Goal: Task Accomplishment & Management: Complete application form

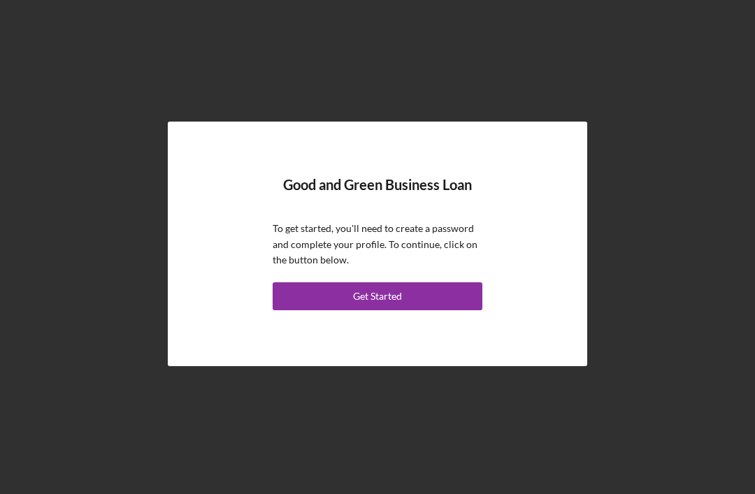
click at [433, 310] on button "Get Started" at bounding box center [378, 296] width 210 height 28
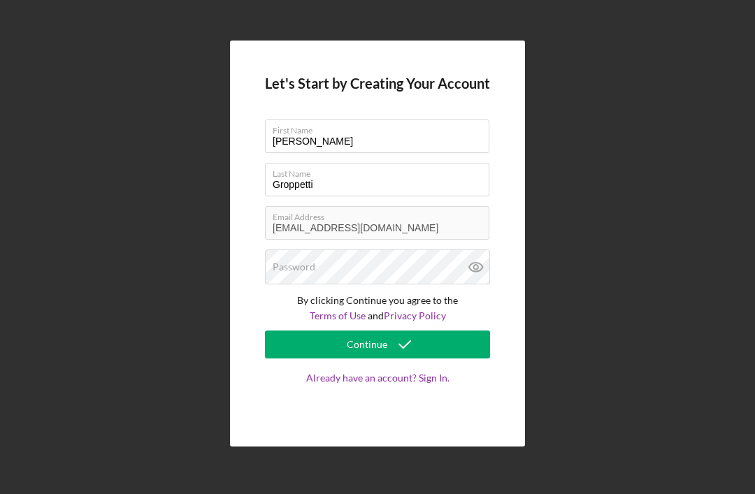
click at [541, 157] on div "Let's Start by Creating Your Account First Name [PERSON_NAME] Name [PERSON_NAME…" at bounding box center [377, 243] width 741 height 487
click at [396, 285] on div "Password" at bounding box center [377, 267] width 225 height 35
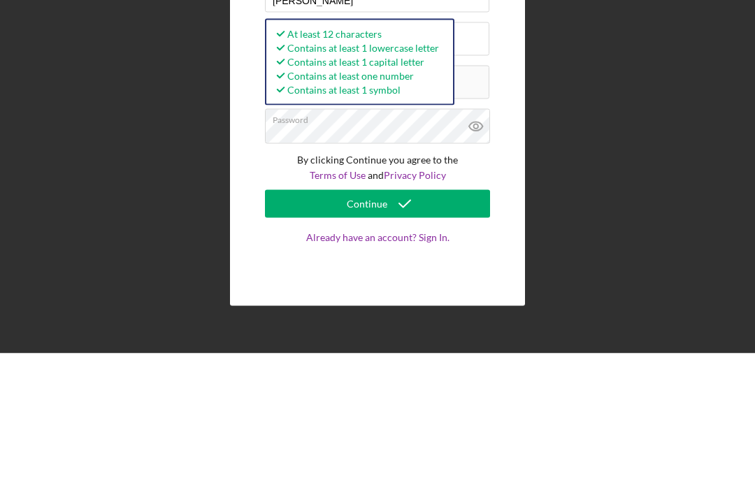
click at [439, 331] on button "Continue" at bounding box center [377, 345] width 225 height 28
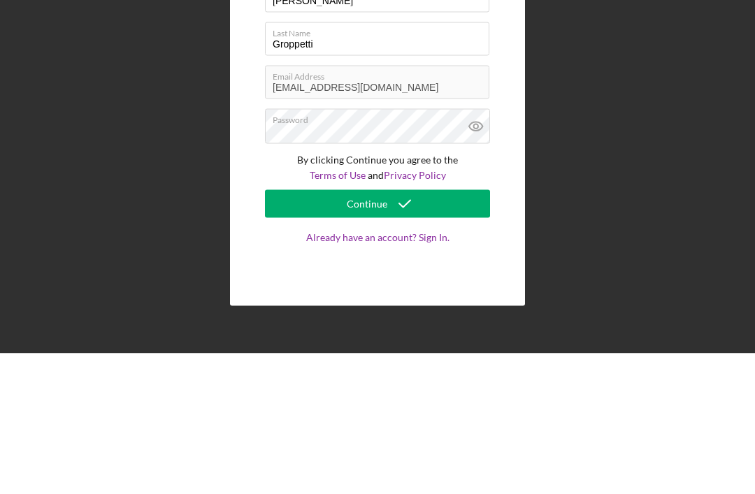
scroll to position [45, 0]
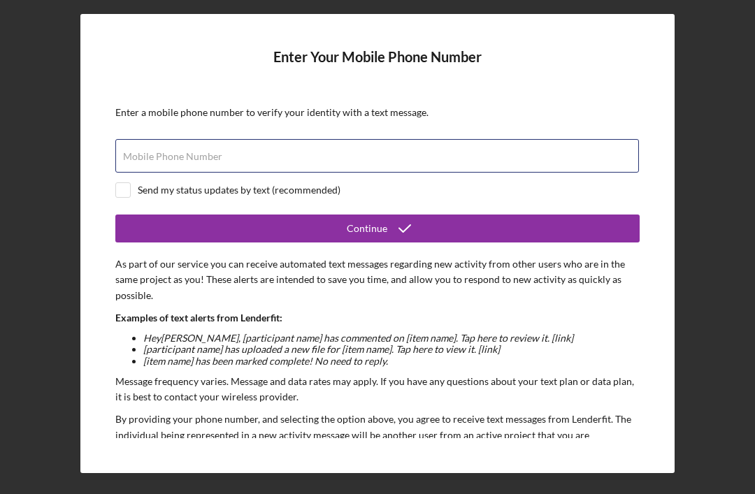
click at [464, 139] on input "Mobile Phone Number" at bounding box center [377, 156] width 524 height 34
type input "[PHONE_NUMBER]"
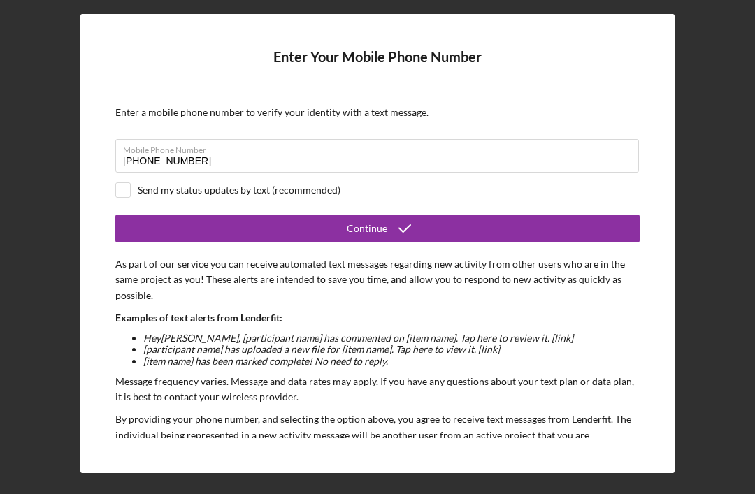
click at [472, 215] on button "Continue" at bounding box center [377, 229] width 524 height 28
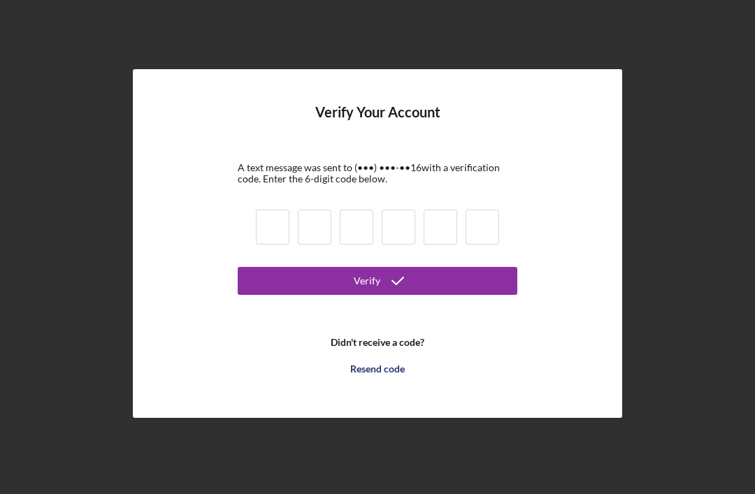
click at [281, 210] on input at bounding box center [273, 227] width 34 height 35
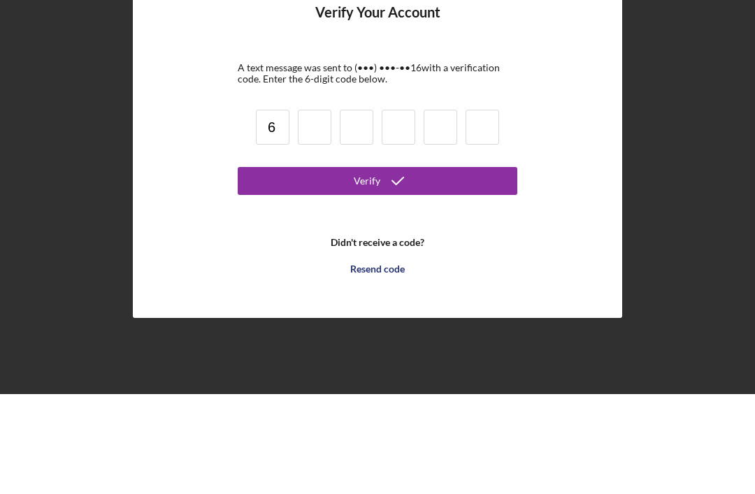
type input "6"
type input "8"
type input "2"
type input "4"
type input "3"
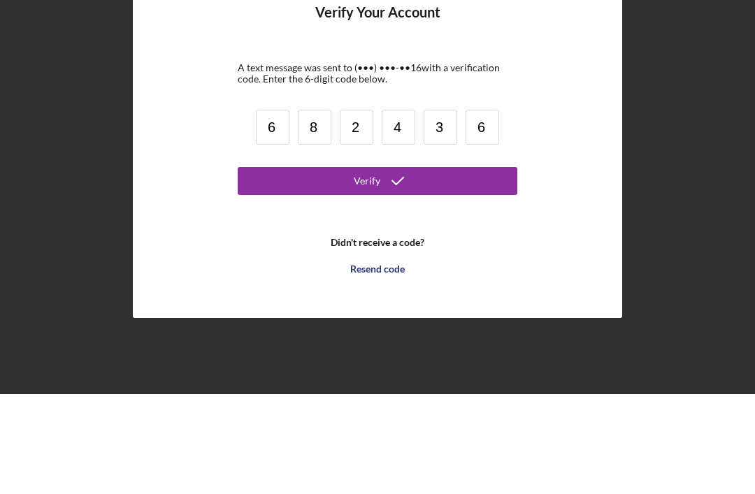
type input "6"
click at [445, 267] on button "Verify" at bounding box center [378, 281] width 280 height 28
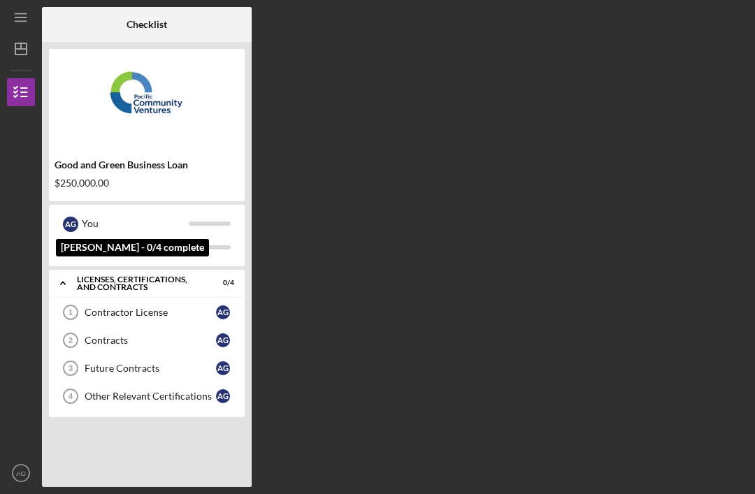
click at [152, 212] on div "You" at bounding box center [135, 224] width 107 height 24
click at [239, 208] on div "A G You [PERSON_NAME]" at bounding box center [147, 236] width 196 height 62
click at [108, 236] on div "[PERSON_NAME]" at bounding box center [135, 248] width 107 height 24
click at [206, 93] on img at bounding box center [147, 98] width 196 height 84
click at [146, 307] on div "Contractor License" at bounding box center [150, 312] width 131 height 11
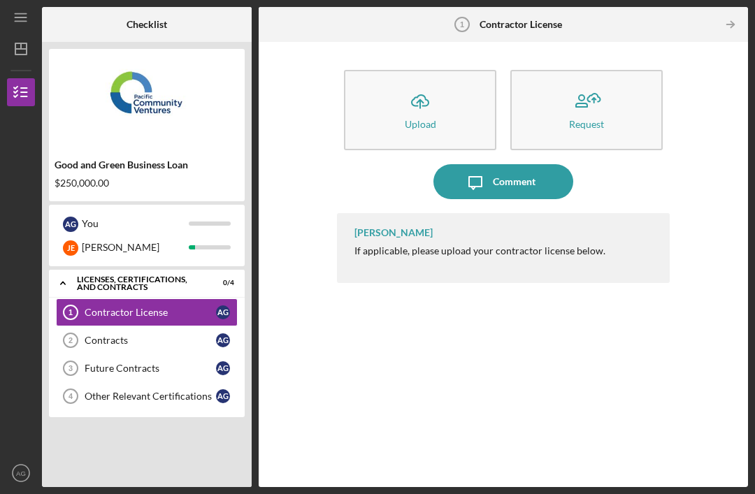
click at [113, 335] on div "Contracts" at bounding box center [150, 340] width 131 height 11
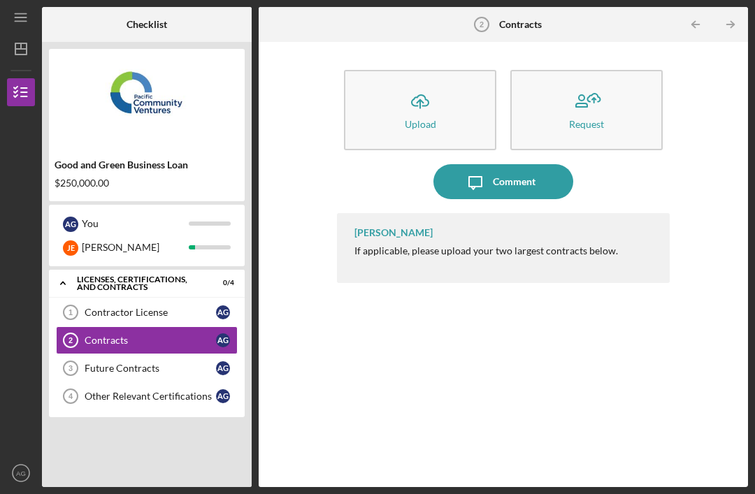
click at [127, 363] on div "Future Contracts" at bounding box center [150, 368] width 131 height 11
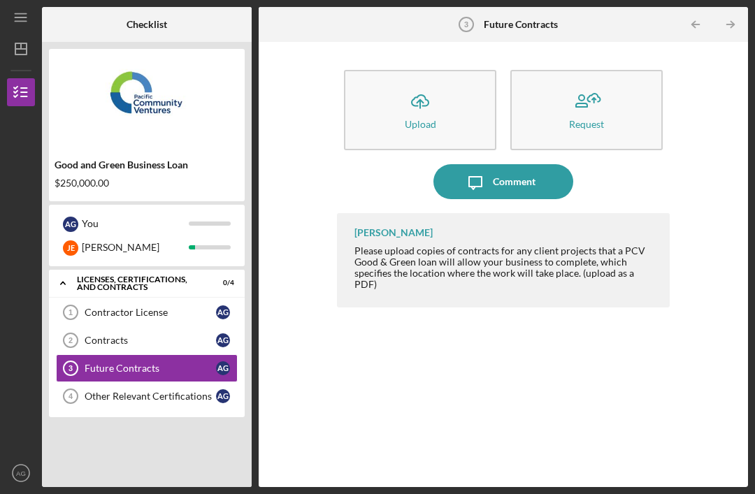
click at [128, 391] on div "Other Relevant Certifications" at bounding box center [150, 396] width 131 height 11
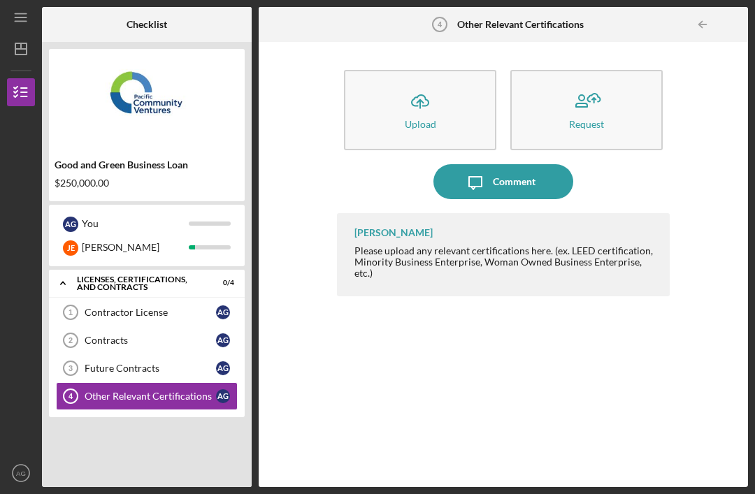
click at [186, 104] on div "Good and Green Business Loan $250,000.00" at bounding box center [147, 125] width 196 height 152
click at [159, 154] on div "Good and Green Business Loan $250,000.00" at bounding box center [147, 174] width 196 height 41
click at [110, 178] on div "$250,000.00" at bounding box center [147, 183] width 185 height 11
click at [100, 212] on div "You" at bounding box center [135, 224] width 107 height 24
click at [149, 212] on div "You" at bounding box center [135, 224] width 107 height 24
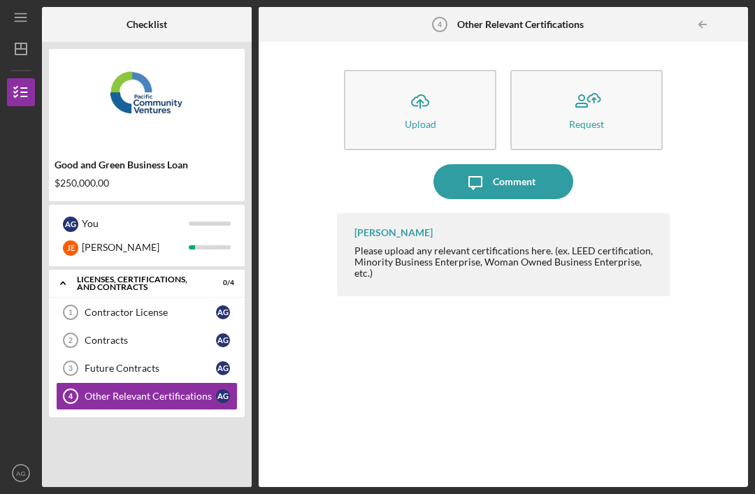
click at [176, 236] on div "[PERSON_NAME]" at bounding box center [135, 248] width 107 height 24
click at [127, 389] on div "Icon/Expander Licenses, Certifications, and Contracts 0 / 4 Contractor License …" at bounding box center [147, 375] width 196 height 210
click at [17, 75] on icon "button" at bounding box center [20, 92] width 35 height 35
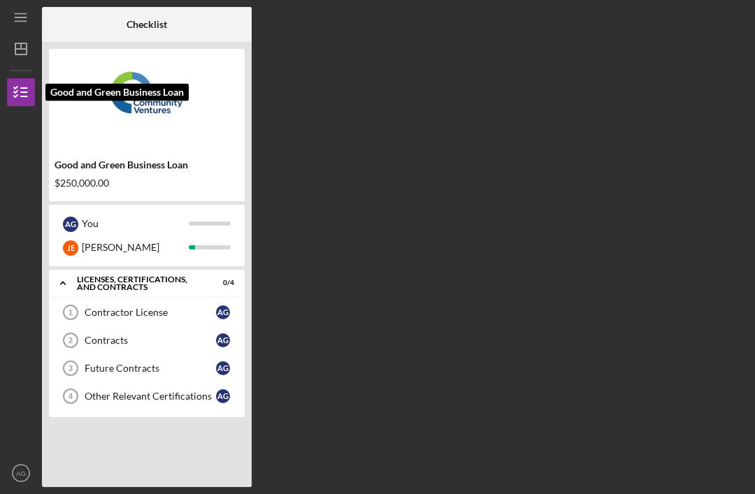
click at [22, 75] on icon "button" at bounding box center [20, 92] width 35 height 35
click at [21, 75] on icon "button" at bounding box center [20, 92] width 35 height 35
click at [18, 75] on icon "button" at bounding box center [20, 92] width 35 height 35
click at [13, 75] on icon "button" at bounding box center [20, 92] width 35 height 35
click at [24, 43] on polygon "button" at bounding box center [20, 48] width 11 height 11
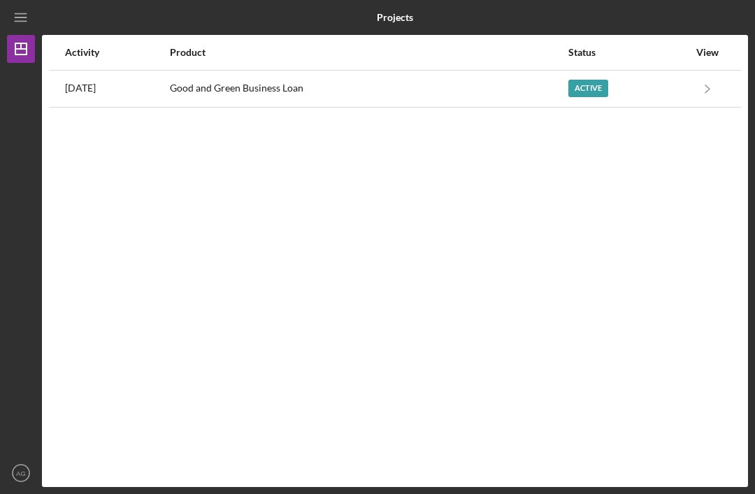
click at [299, 71] on div "Good and Green Business Loan" at bounding box center [368, 88] width 396 height 35
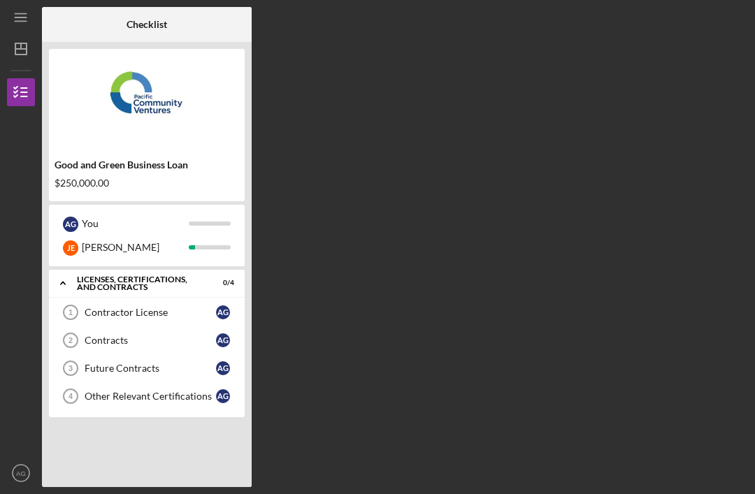
click at [10, 490] on div "Icon/Menu Checklist Checklist Good and Green Business Loan $250,000.00 A G You …" at bounding box center [377, 247] width 755 height 494
click at [10, 489] on div "Icon/Menu Checklist Checklist Good and Green Business Loan $250,000.00 A G You …" at bounding box center [377, 247] width 755 height 494
click at [24, 478] on text "AG" at bounding box center [21, 474] width 10 height 8
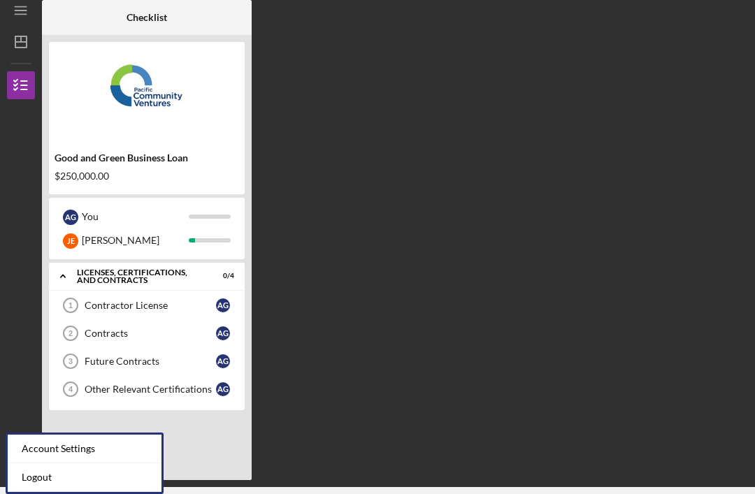
click at [28, 435] on div "Account Settings" at bounding box center [85, 449] width 154 height 29
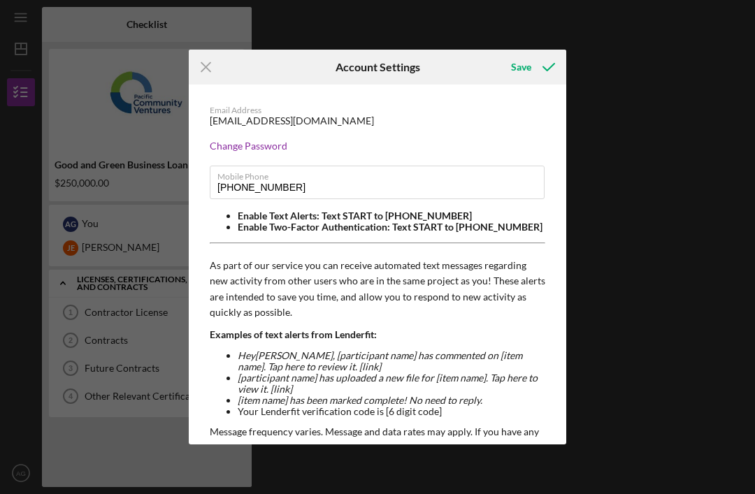
click at [546, 68] on icon "submit" at bounding box center [548, 67] width 35 height 35
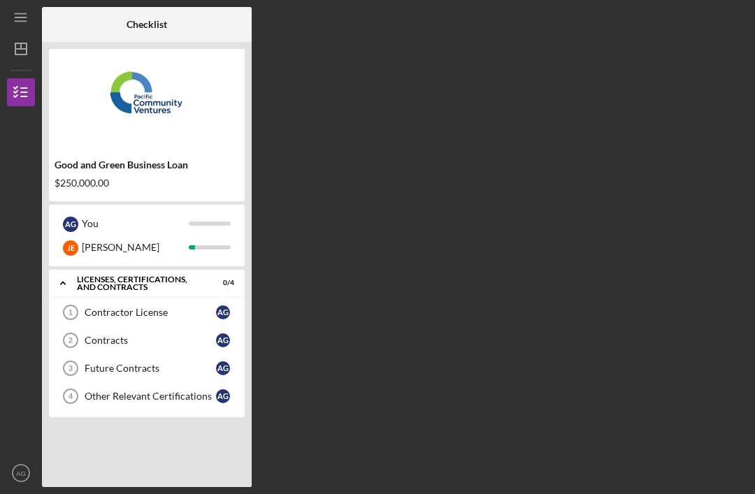
click at [56, 269] on icon "Icon/Expander" at bounding box center [63, 283] width 28 height 28
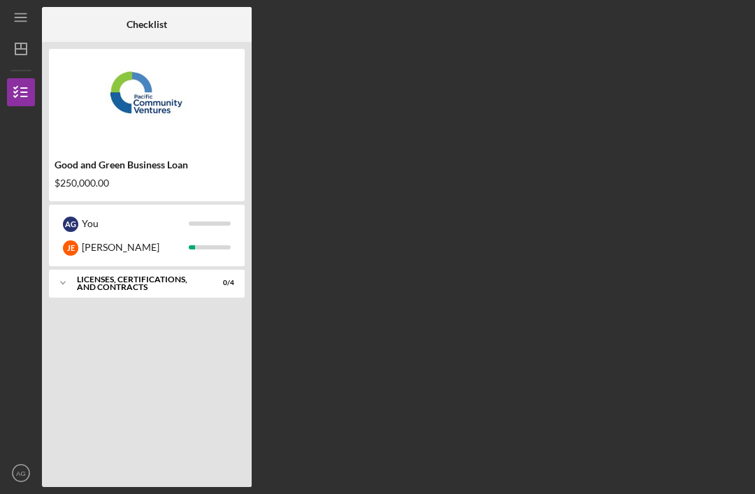
click at [55, 269] on icon "Icon/Expander" at bounding box center [63, 283] width 28 height 28
